Goal: Information Seeking & Learning: Learn about a topic

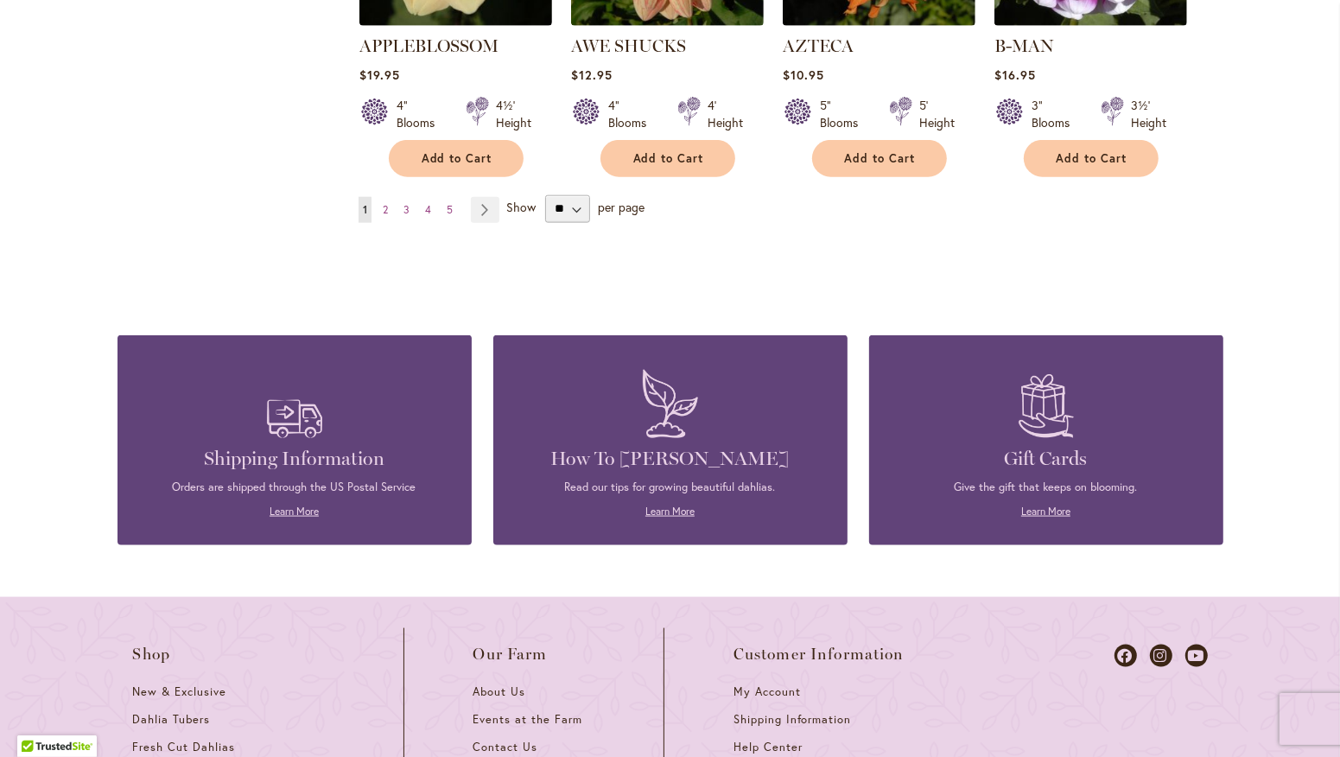
scroll to position [1668, 0]
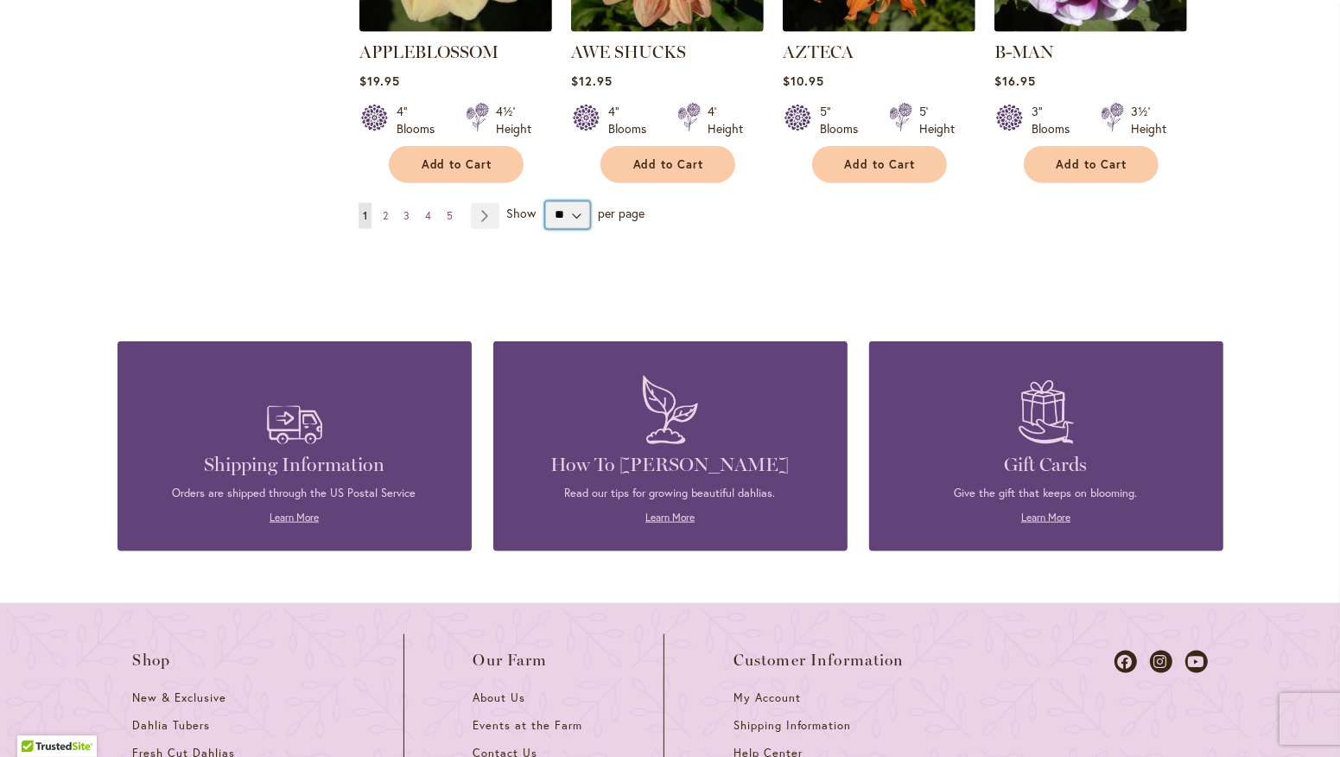
click at [554, 201] on select "** ** ** **" at bounding box center [567, 215] width 45 height 28
select select "**"
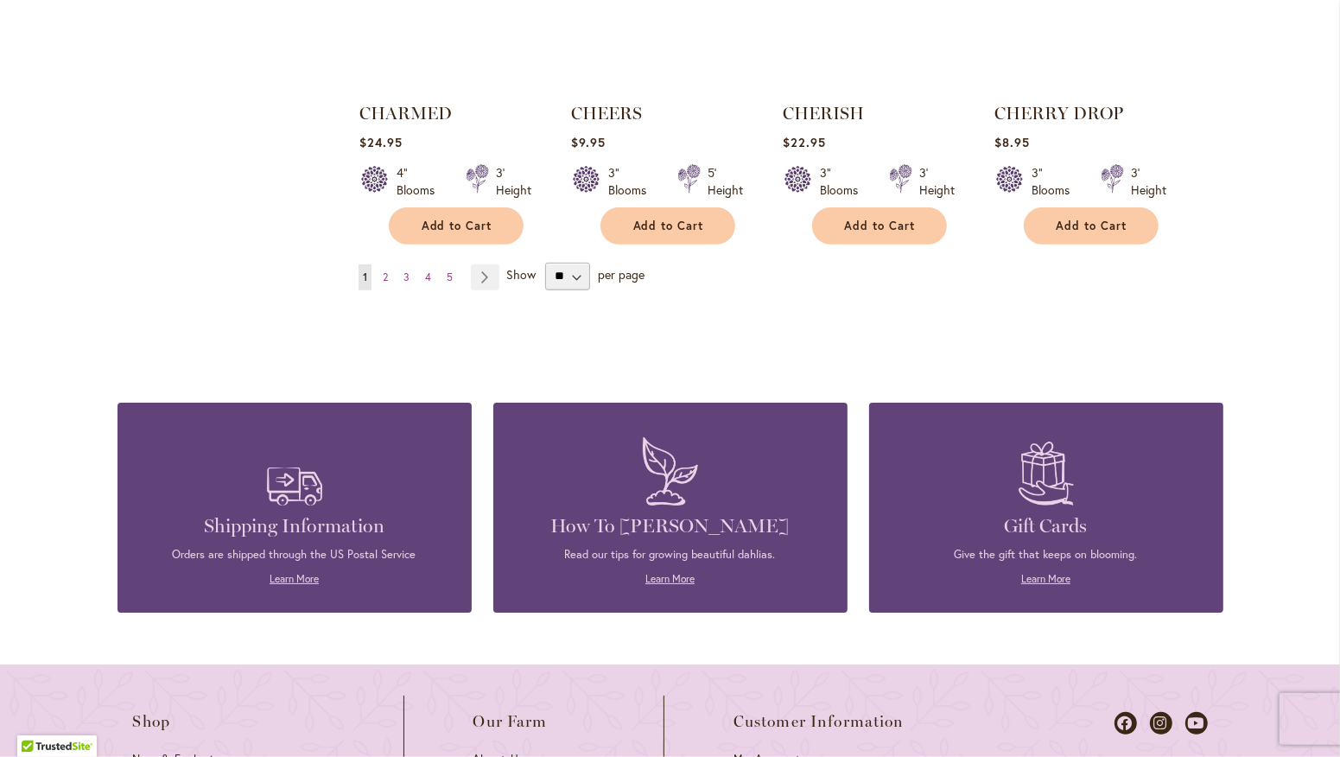
scroll to position [6009, 0]
click at [447, 269] on span "5" at bounding box center [450, 275] width 6 height 13
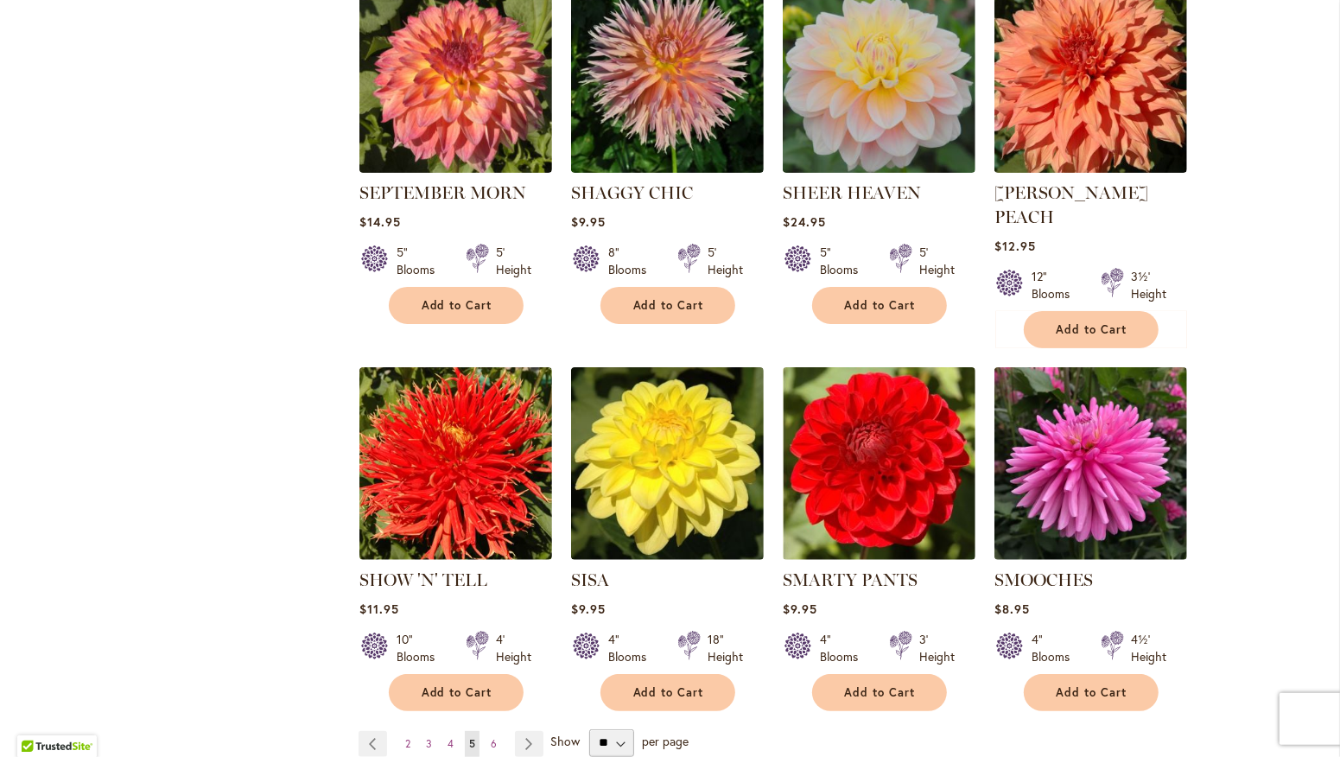
scroll to position [5620, 0]
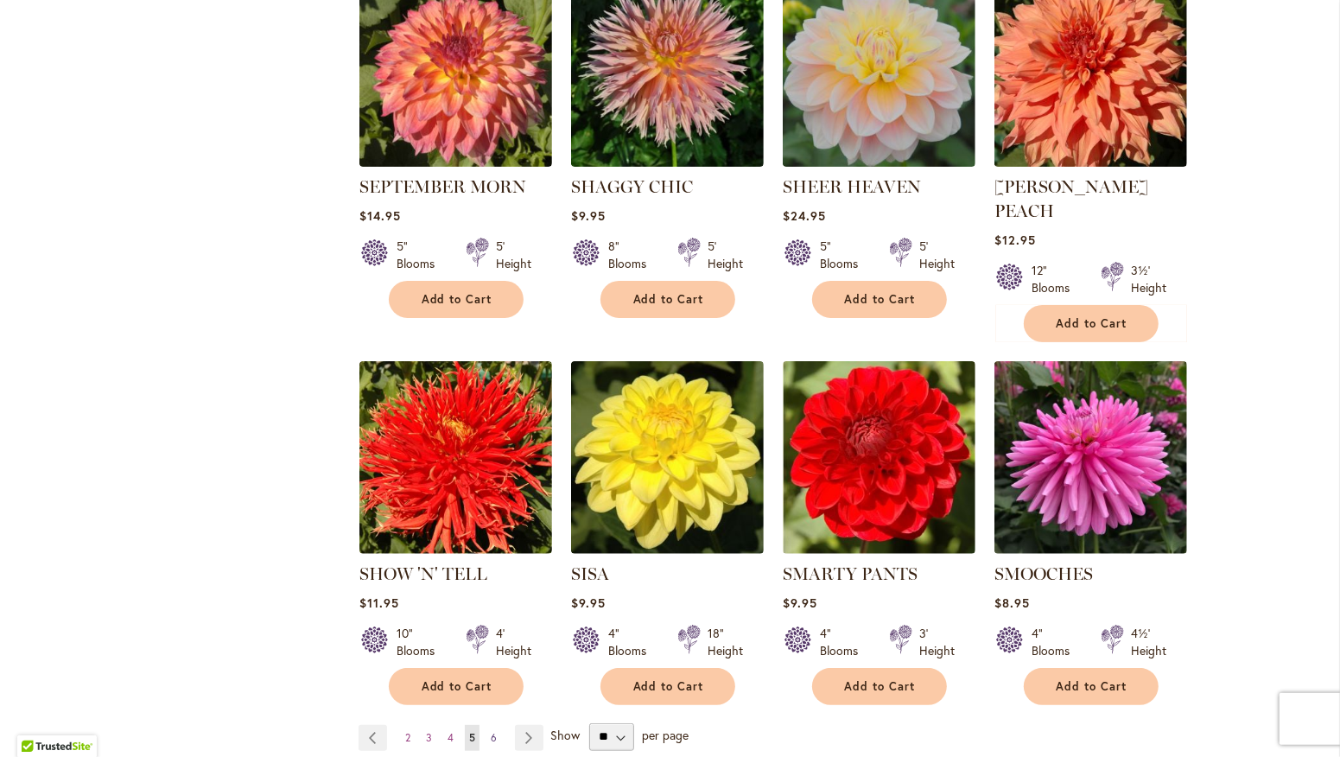
click at [491, 731] on span "6" at bounding box center [494, 737] width 6 height 13
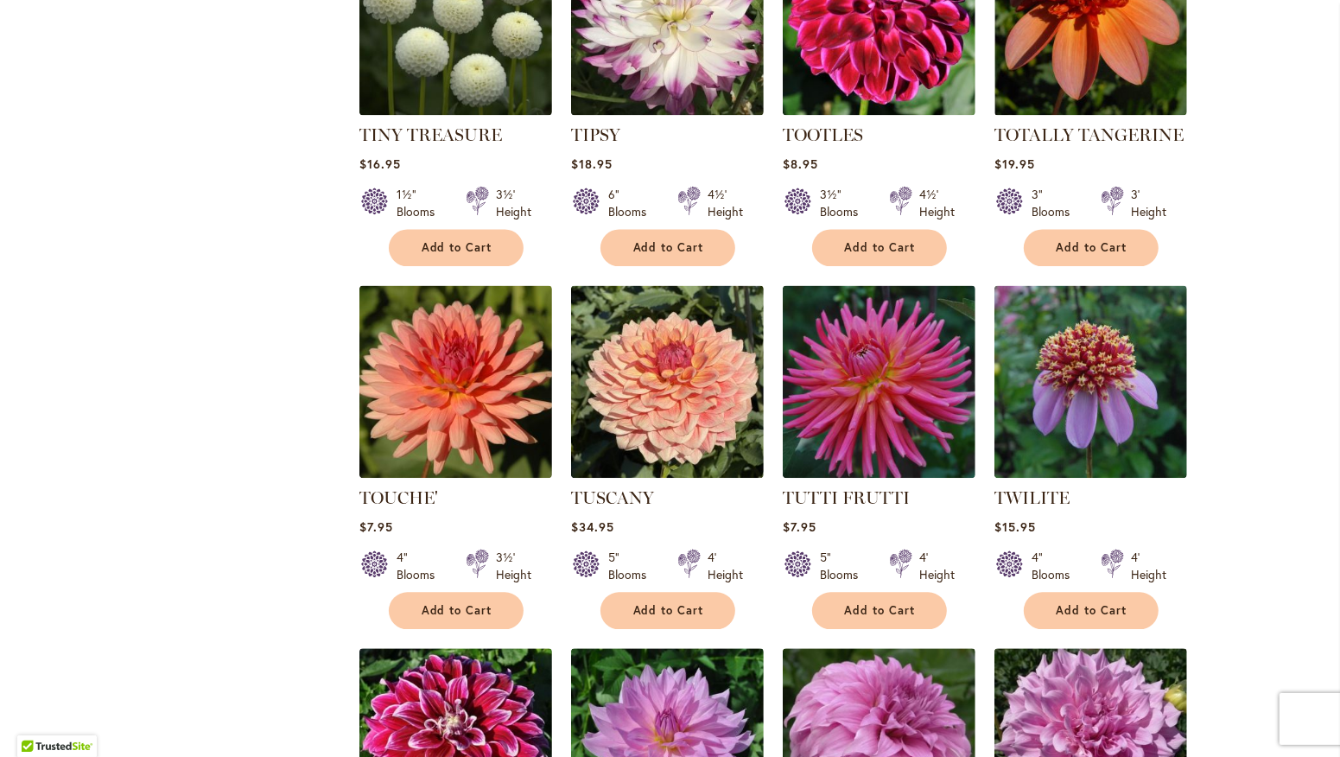
scroll to position [3038, 0]
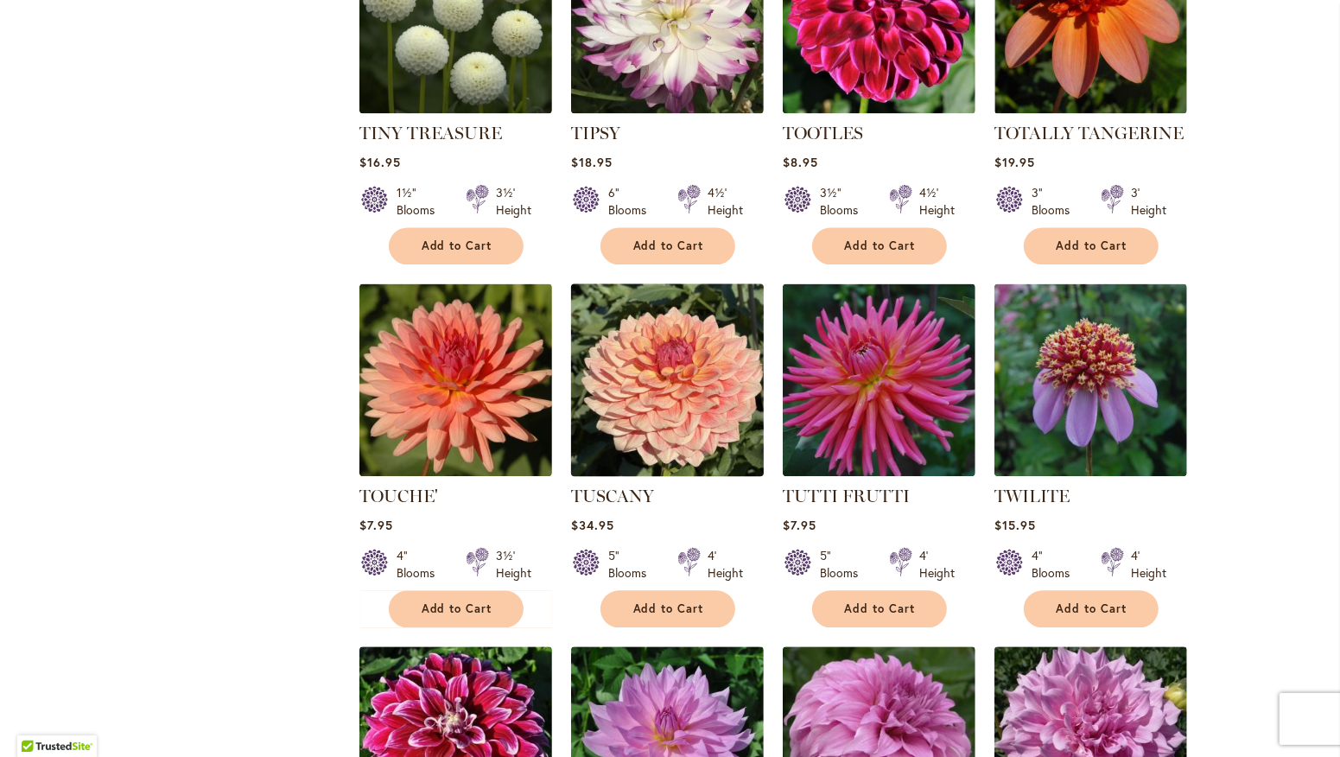
click at [659, 376] on img at bounding box center [667, 379] width 202 height 202
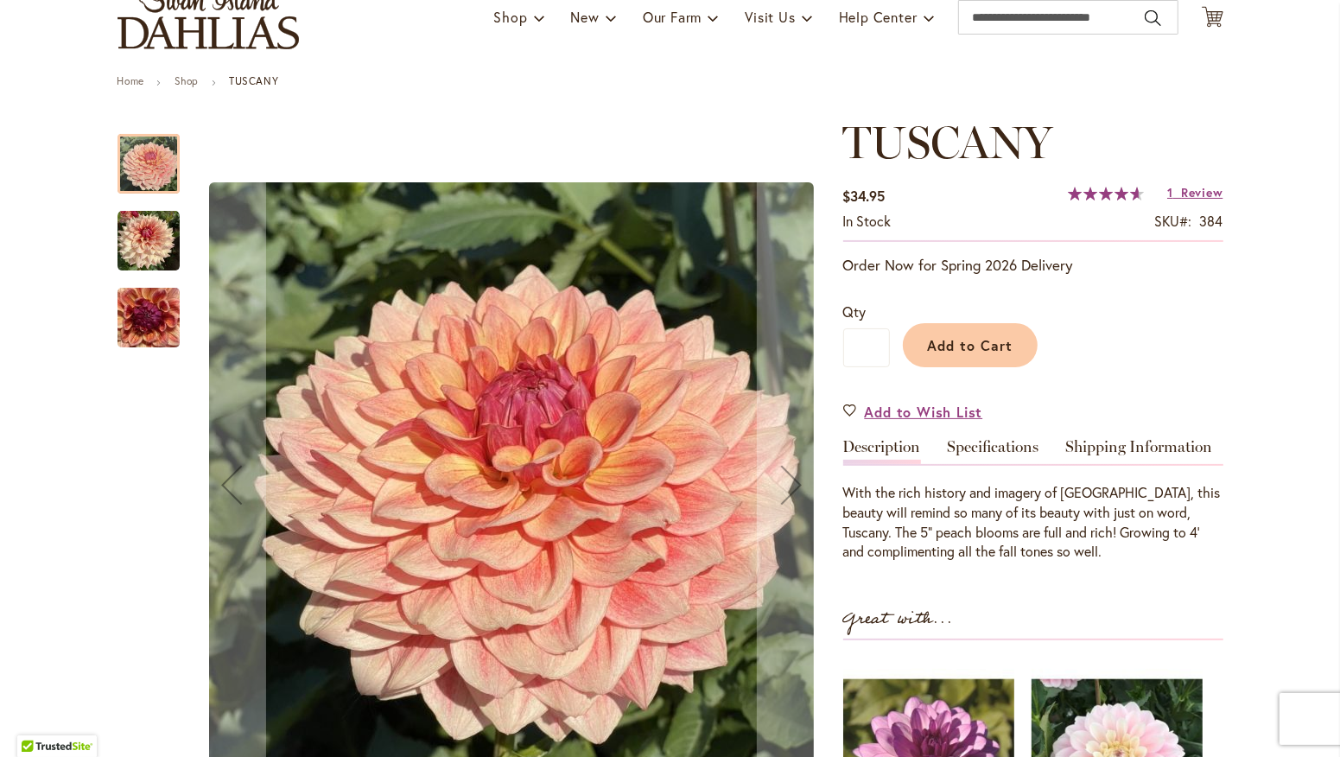
scroll to position [143, 0]
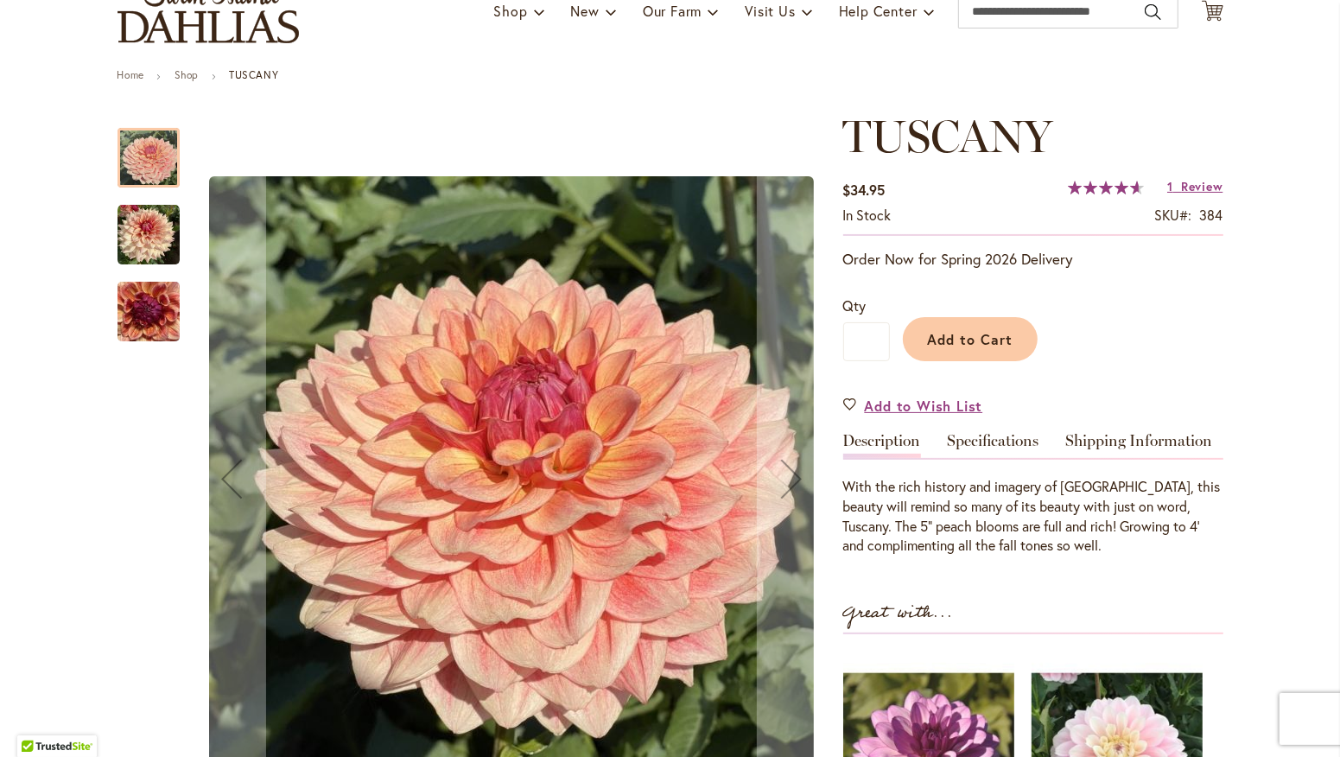
click at [147, 231] on img "TUSCANY" at bounding box center [148, 235] width 62 height 62
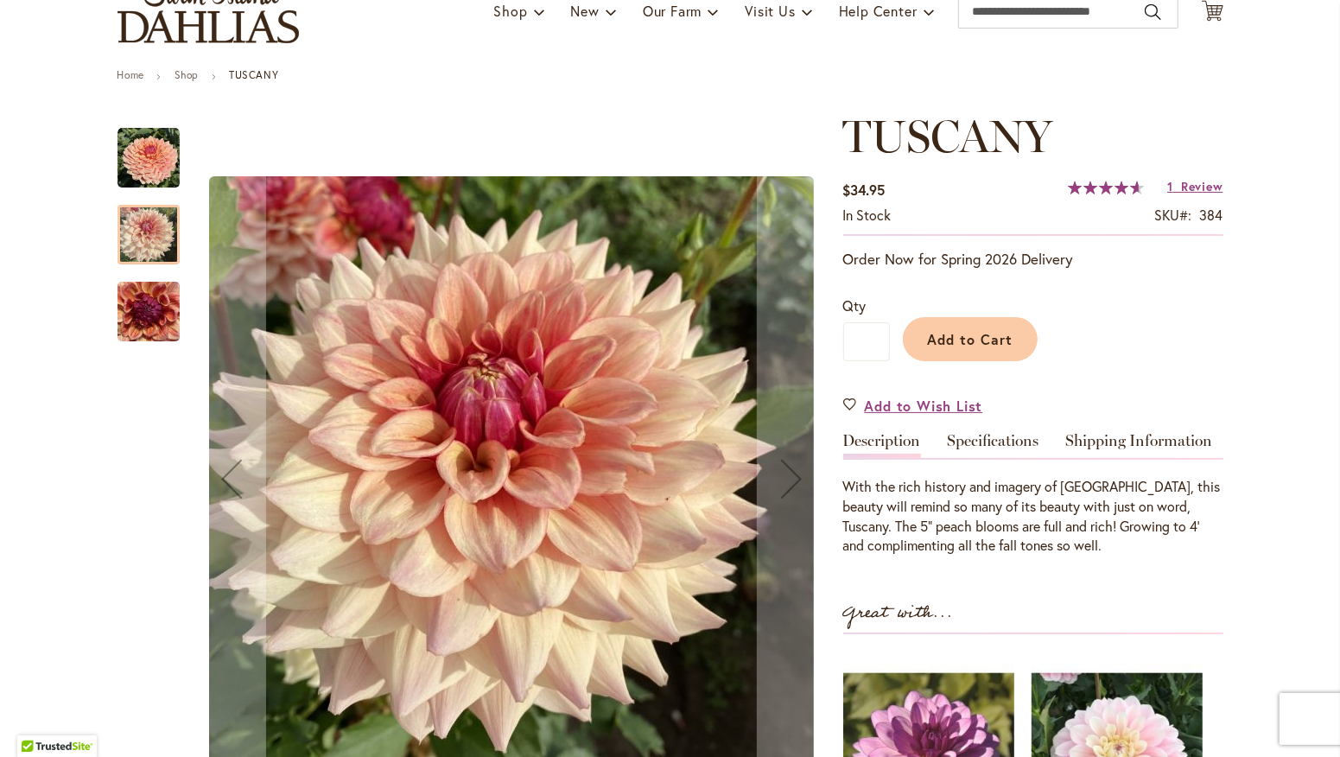
click at [141, 321] on img "TUSCANY" at bounding box center [148, 311] width 62 height 83
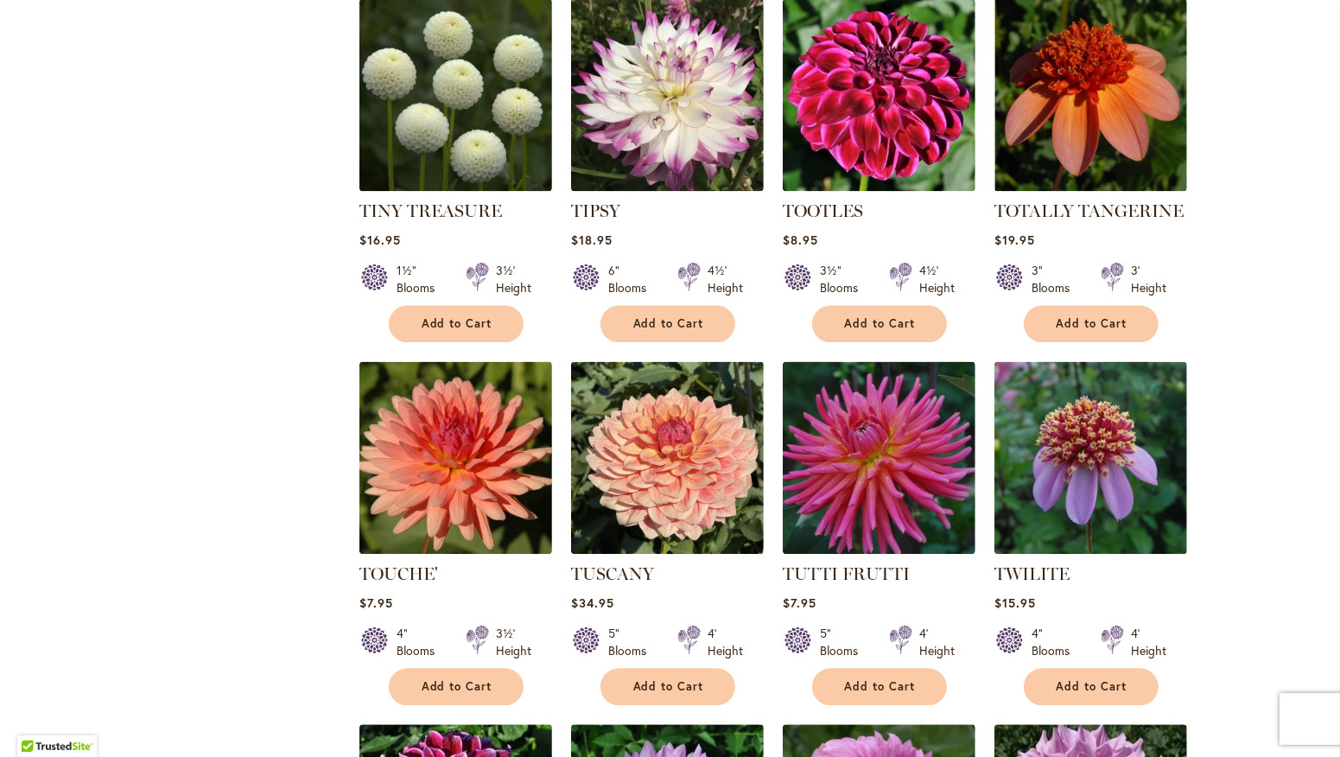
scroll to position [2969, 0]
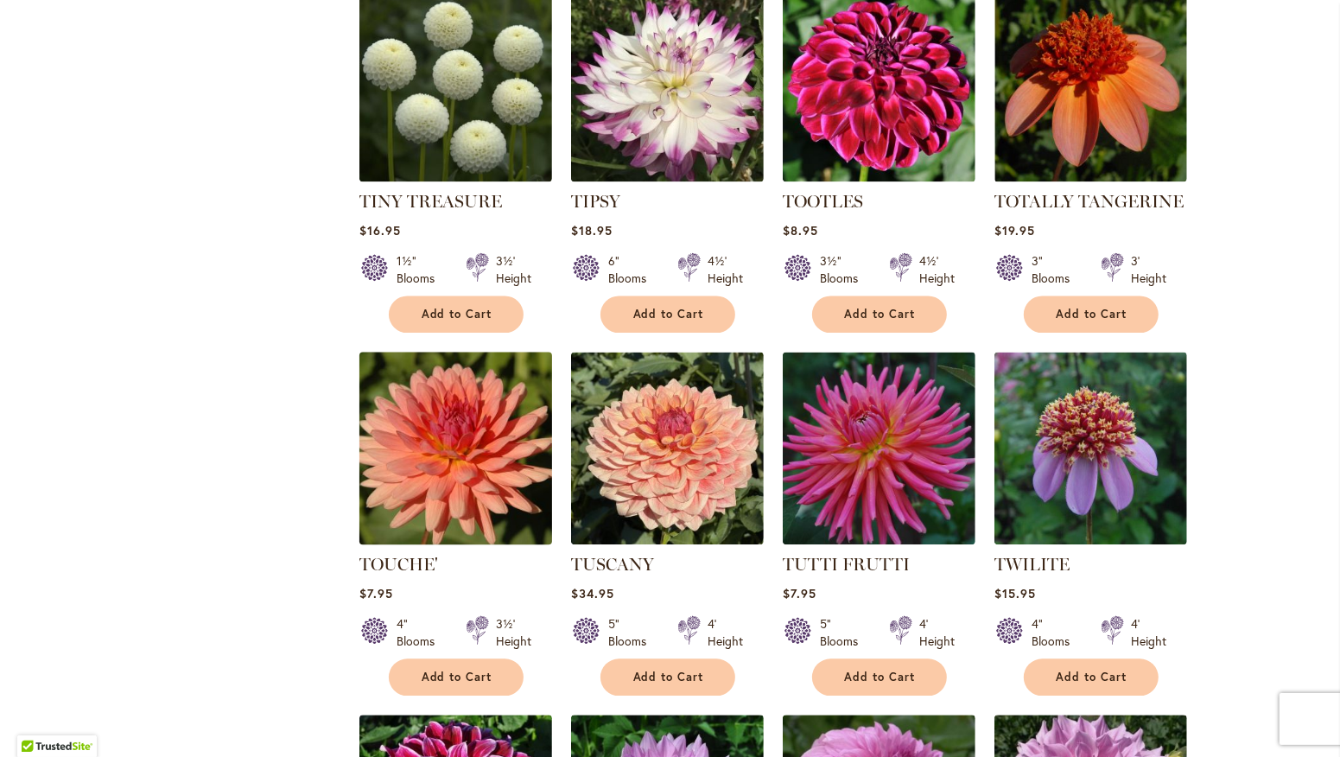
click at [471, 449] on img at bounding box center [455, 447] width 202 height 202
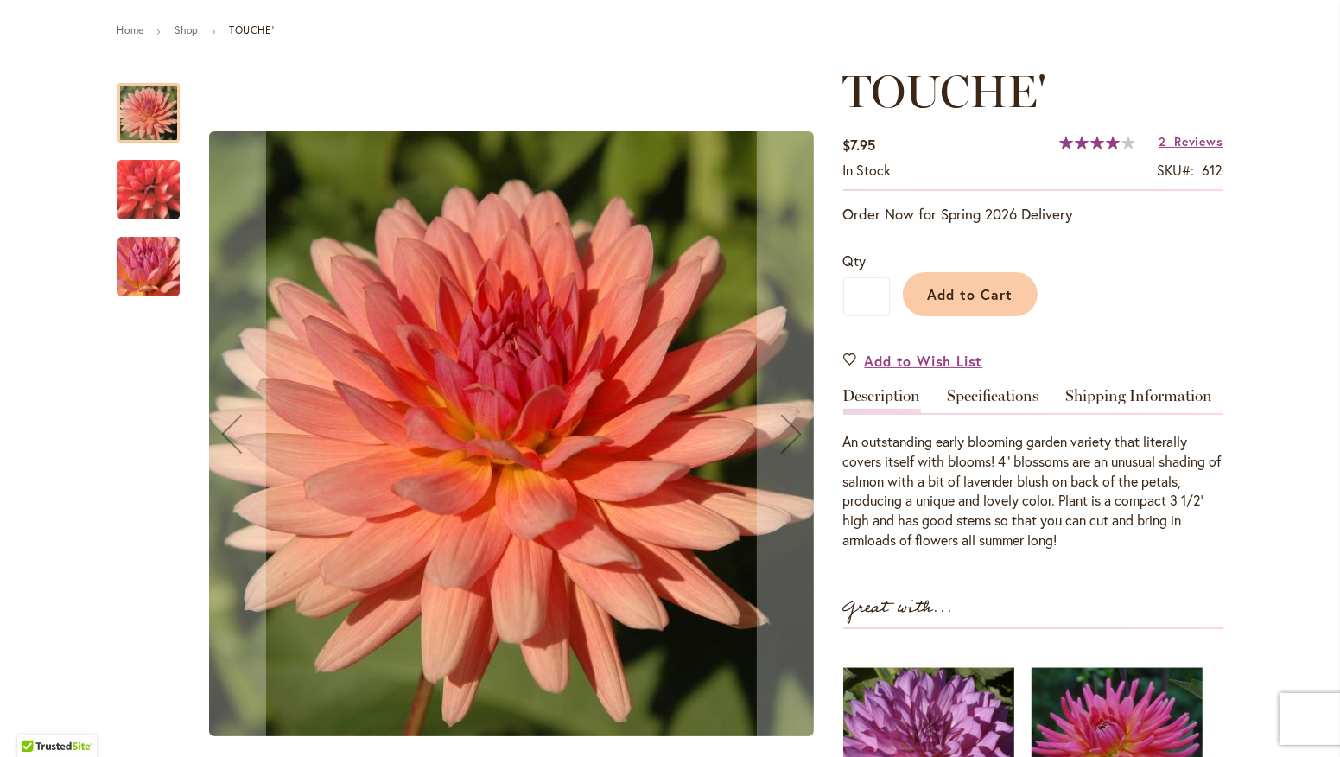
scroll to position [192, 0]
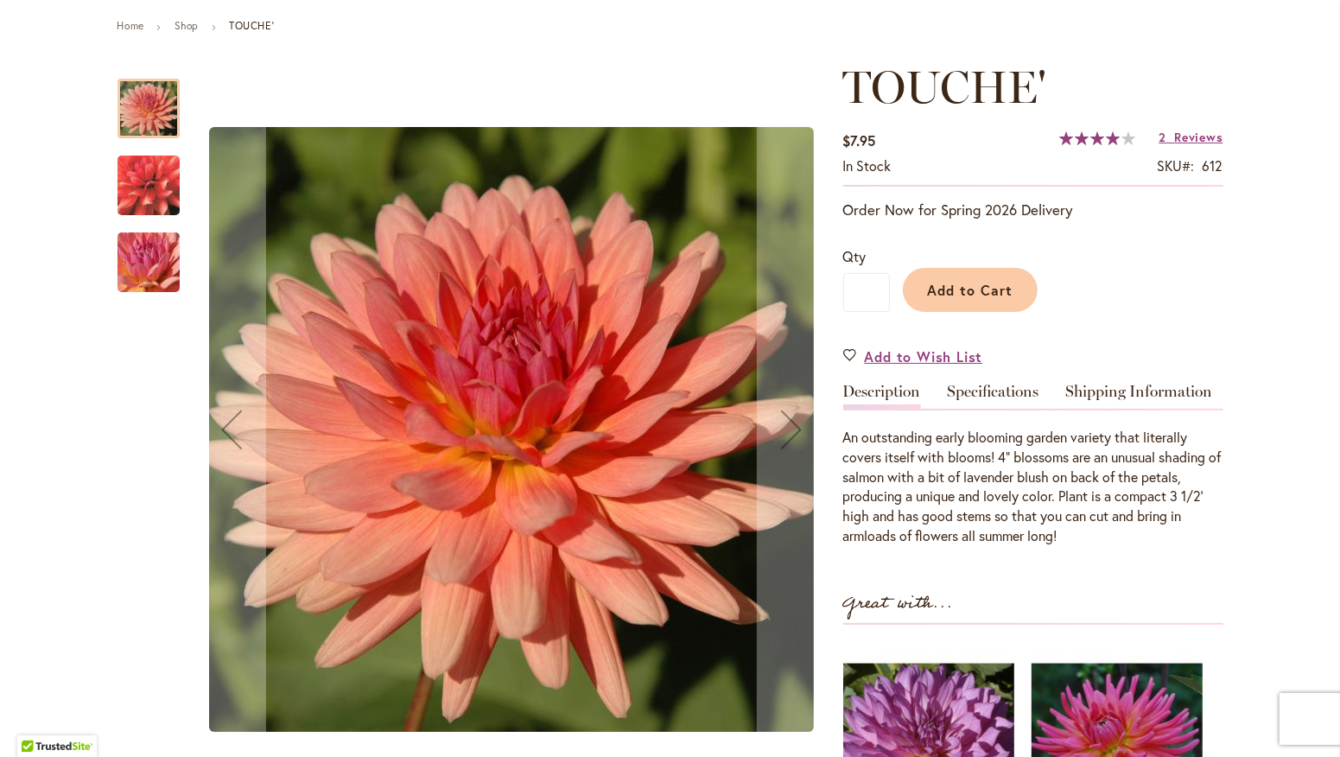
click at [135, 188] on img "TOUCHE'" at bounding box center [148, 185] width 124 height 115
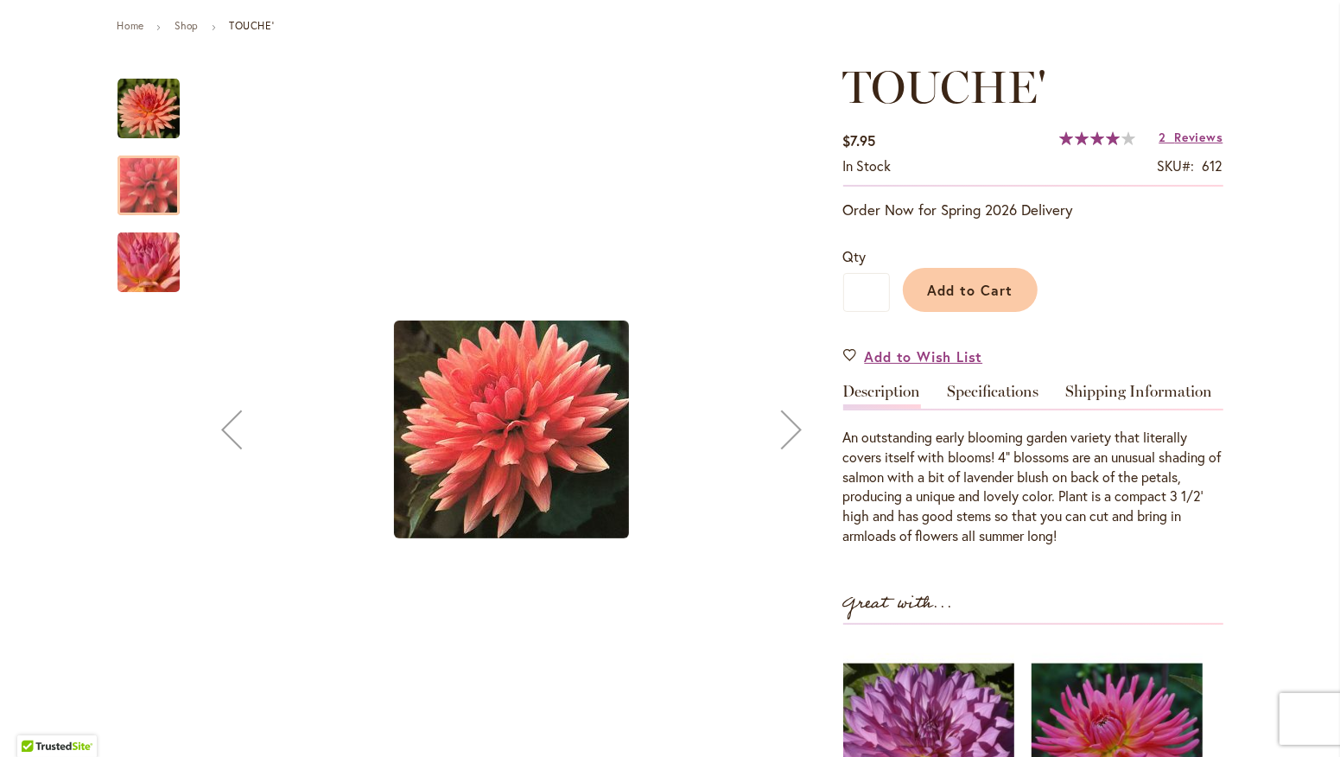
click at [135, 263] on img "TOUCHE'" at bounding box center [148, 262] width 124 height 93
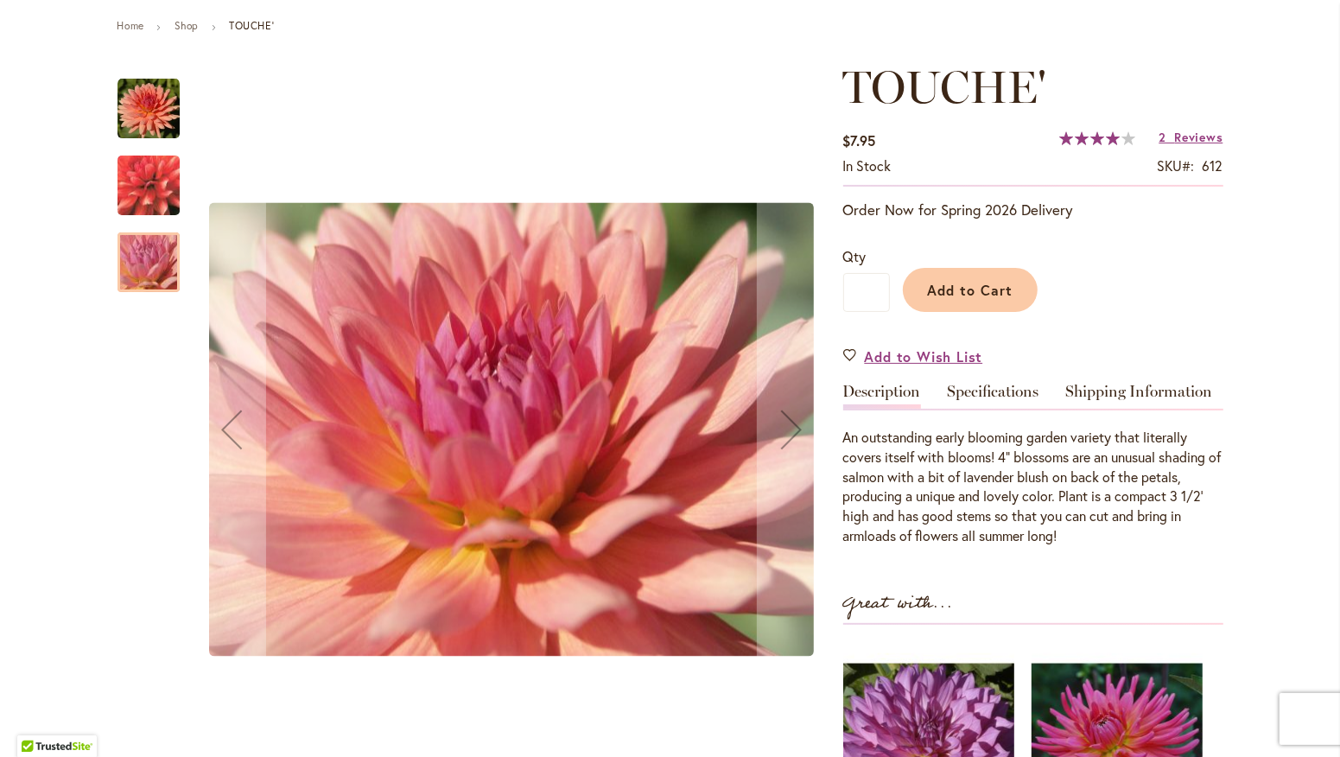
click at [123, 96] on img "TOUCHE'" at bounding box center [148, 109] width 62 height 62
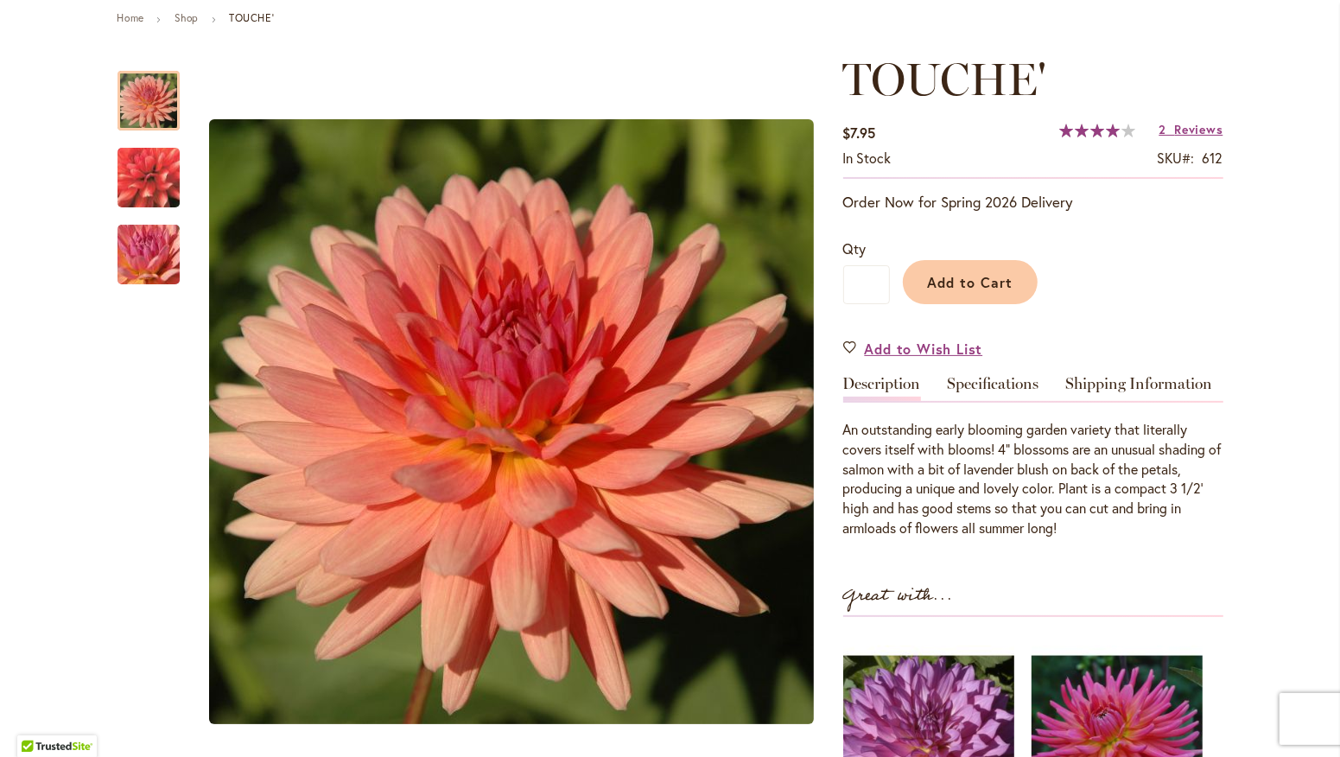
scroll to position [193, 0]
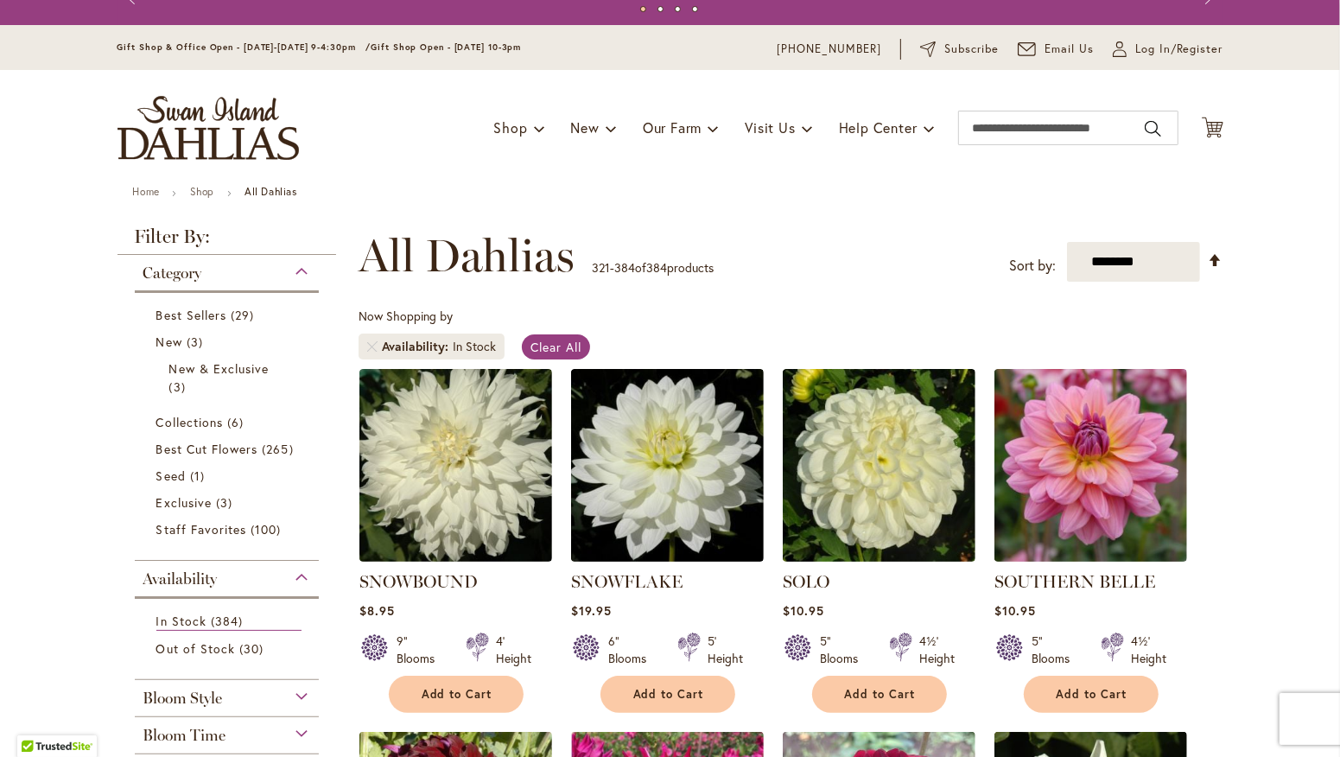
scroll to position [24, 0]
